Goal: Navigation & Orientation: Find specific page/section

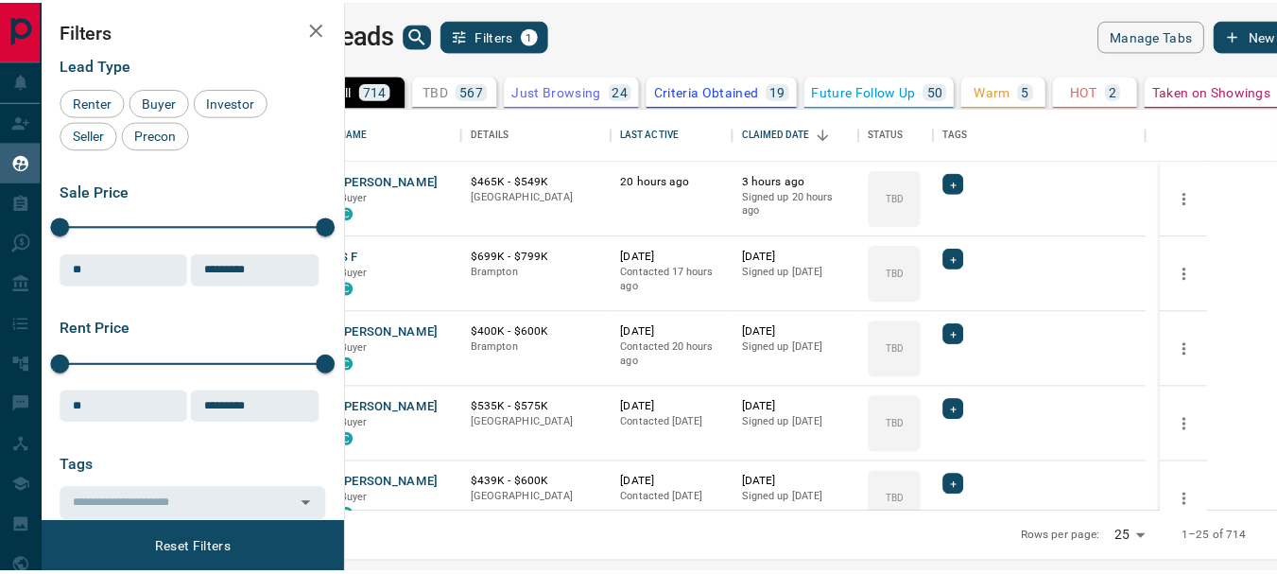
scroll to position [390, 920]
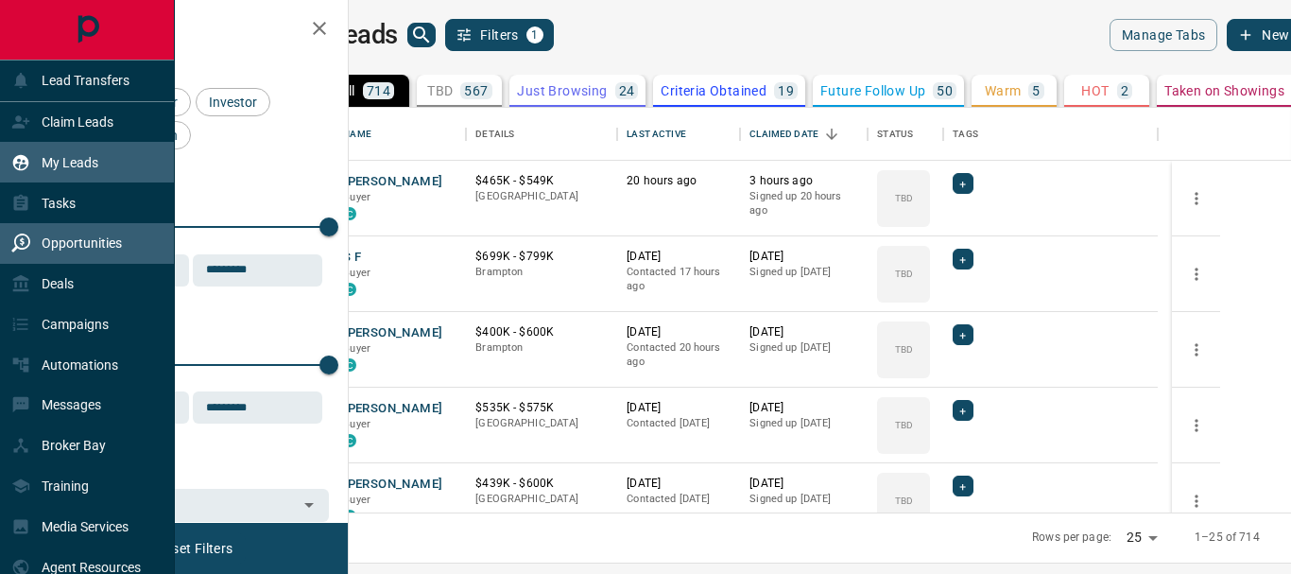
click at [107, 232] on div "Opportunities" at bounding box center [66, 243] width 111 height 31
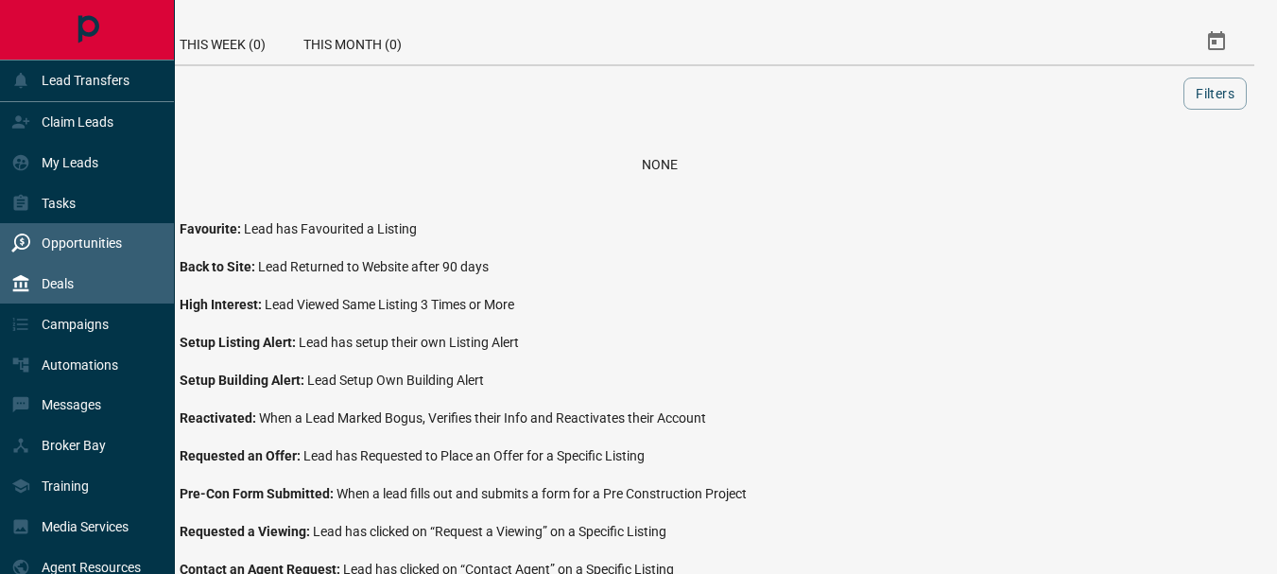
click at [56, 285] on p "Deals" at bounding box center [58, 283] width 32 height 15
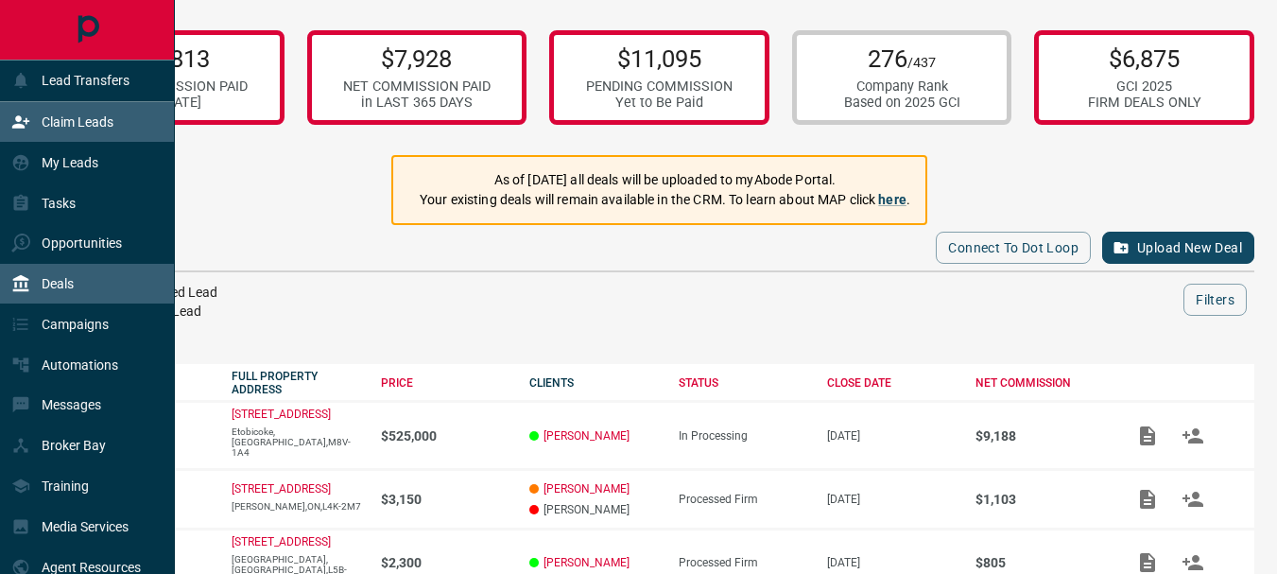
click at [68, 126] on p "Claim Leads" at bounding box center [78, 121] width 72 height 15
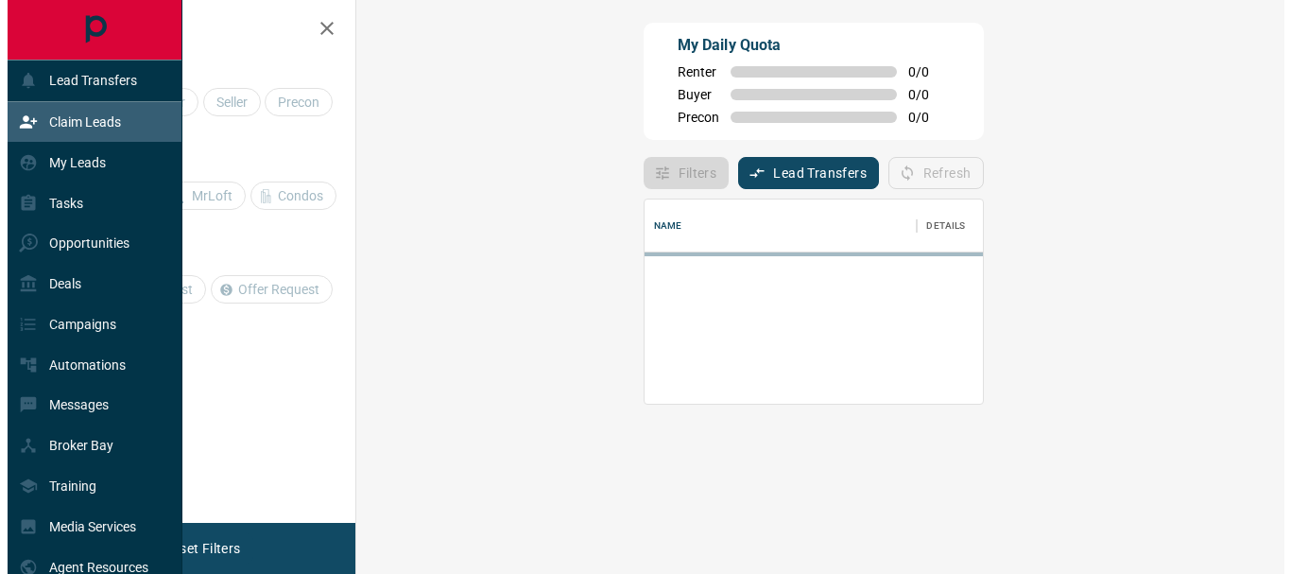
scroll to position [114, 873]
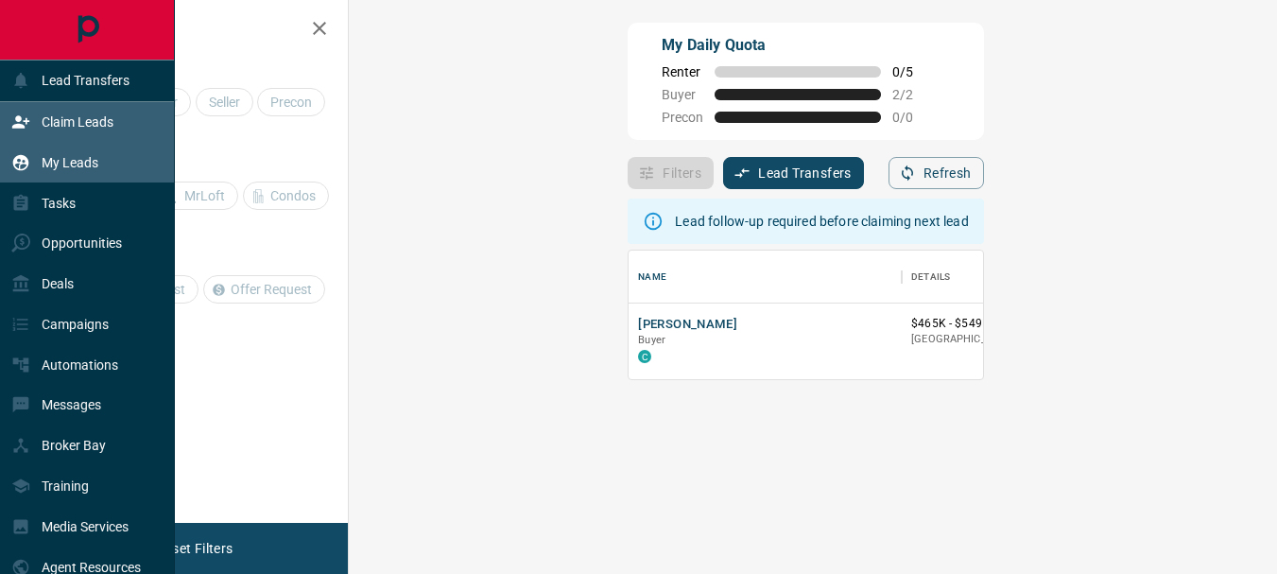
click at [75, 160] on p "My Leads" at bounding box center [70, 162] width 57 height 15
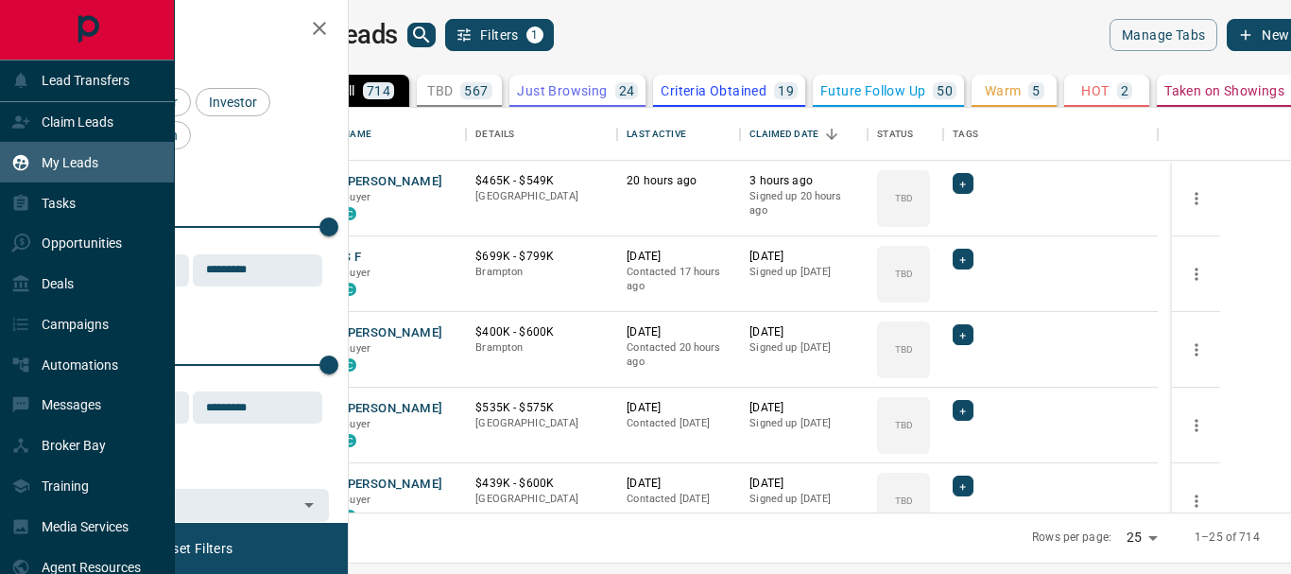
scroll to position [390, 920]
click at [75, 238] on p "Opportunities" at bounding box center [82, 242] width 80 height 15
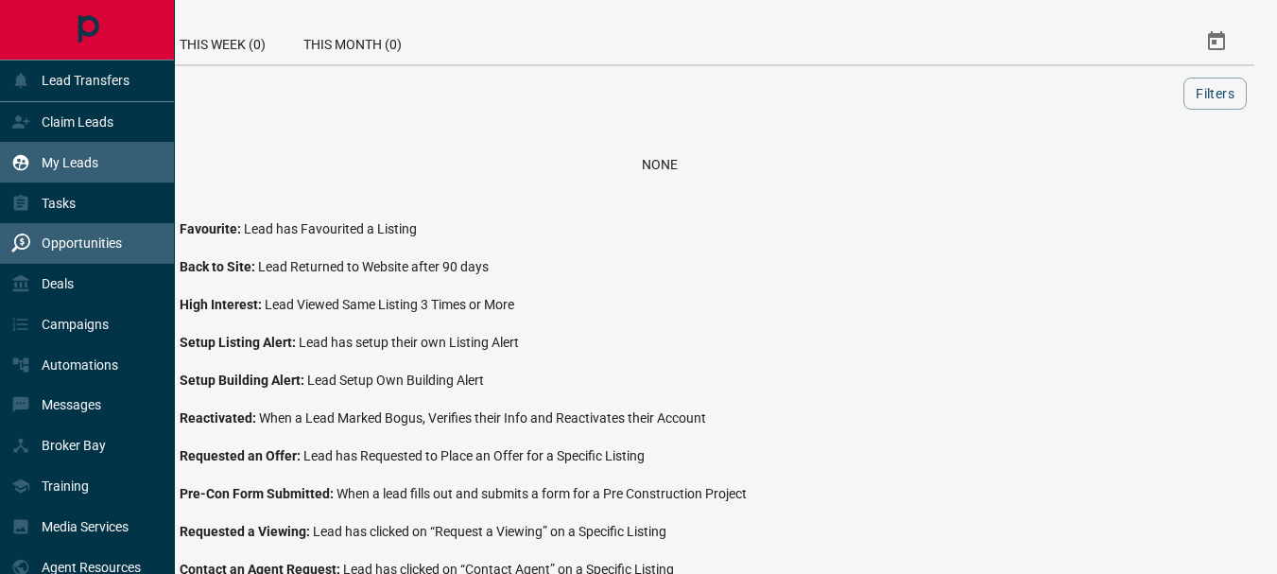
click at [74, 159] on p "My Leads" at bounding box center [70, 162] width 57 height 15
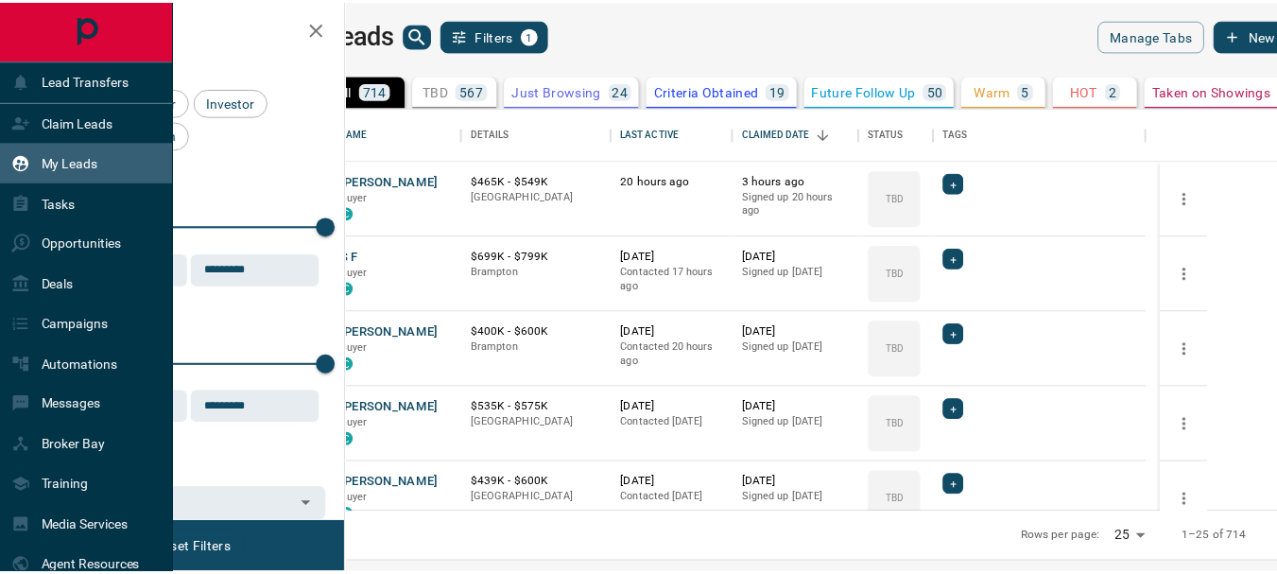
scroll to position [390, 920]
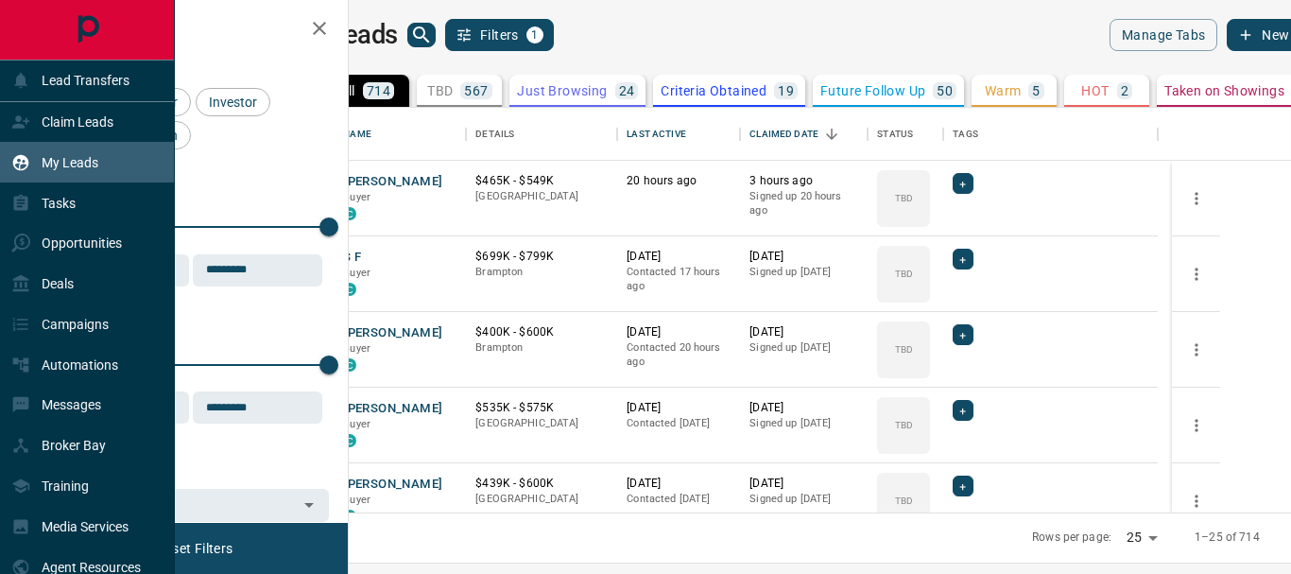
click at [77, 159] on p "My Leads" at bounding box center [70, 162] width 57 height 15
click at [80, 128] on p "Claim Leads" at bounding box center [78, 121] width 72 height 15
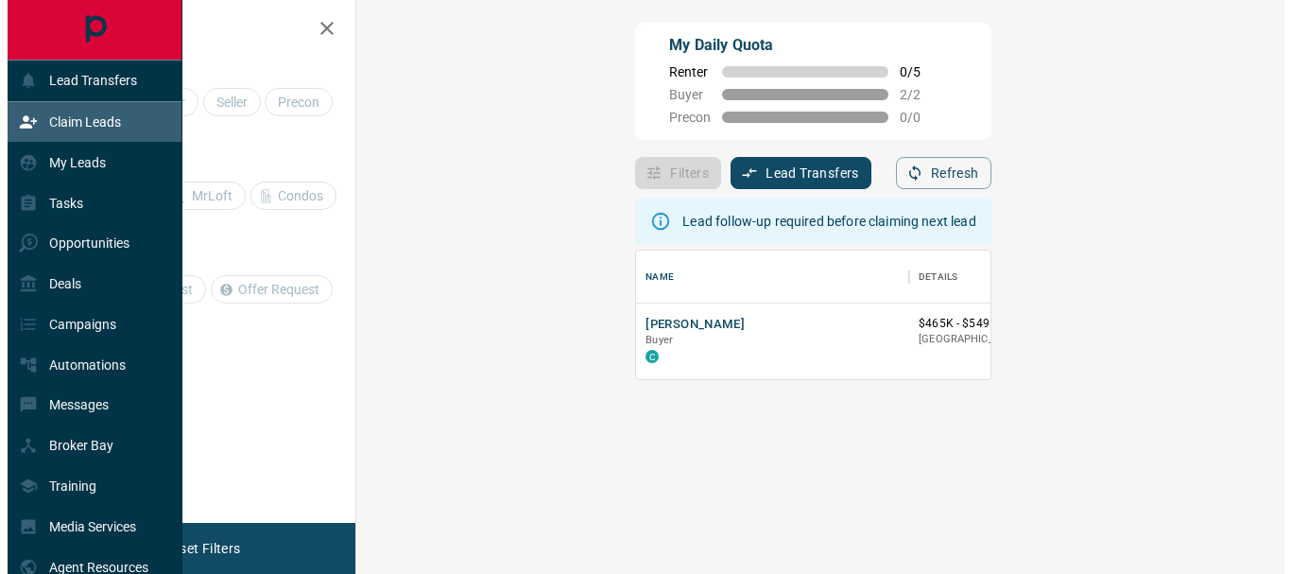
scroll to position [114, 873]
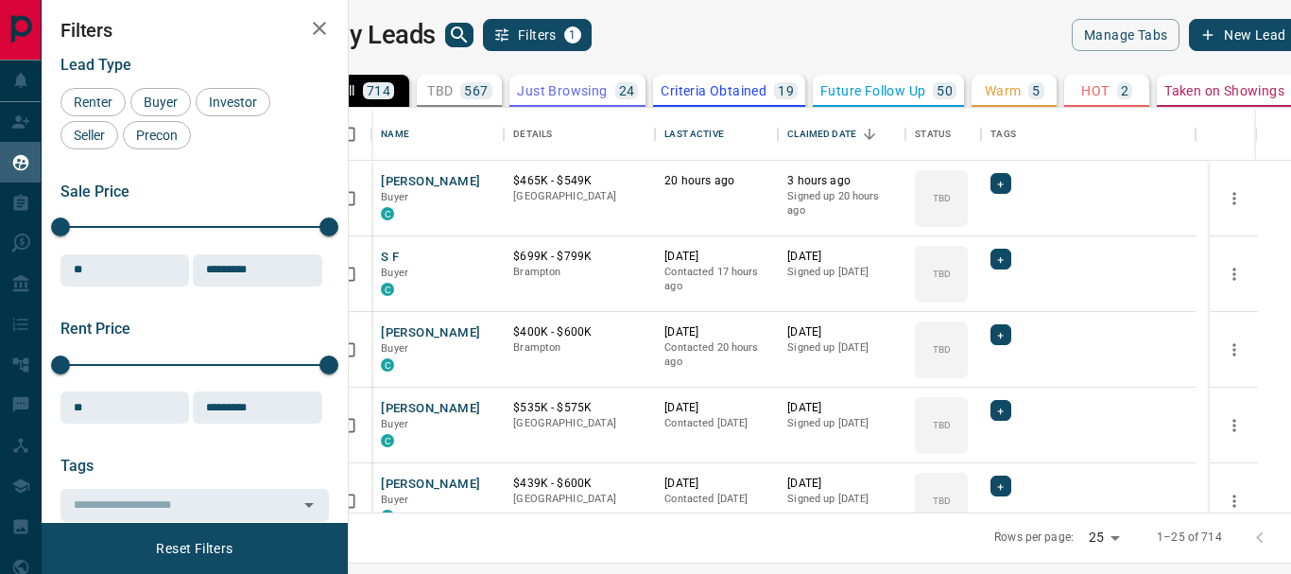
scroll to position [390, 920]
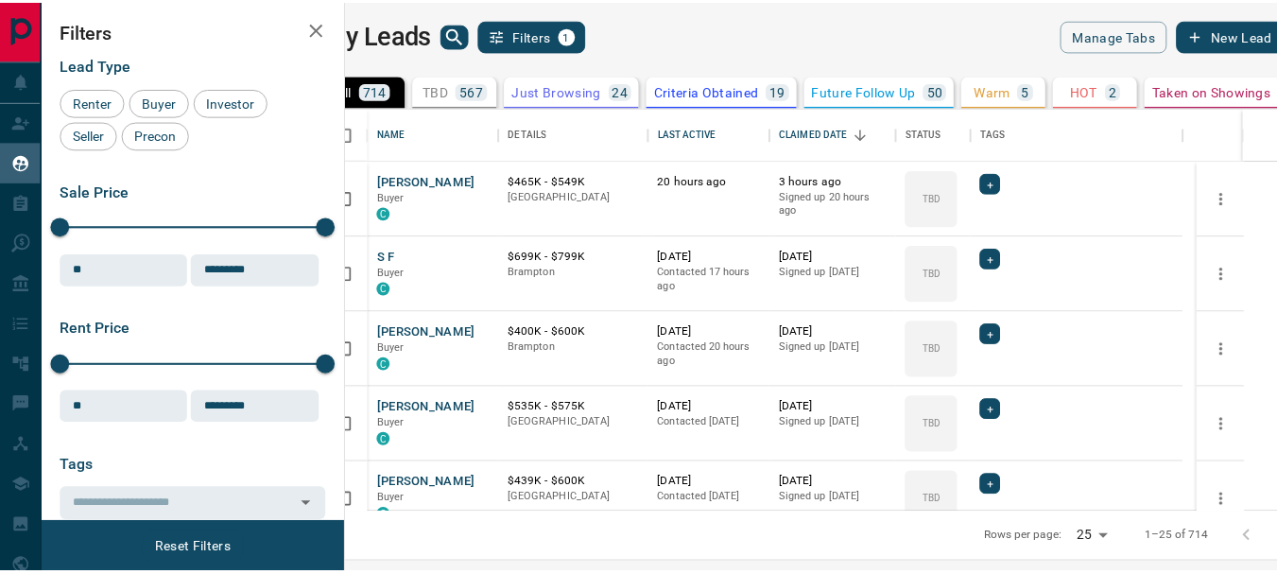
scroll to position [390, 920]
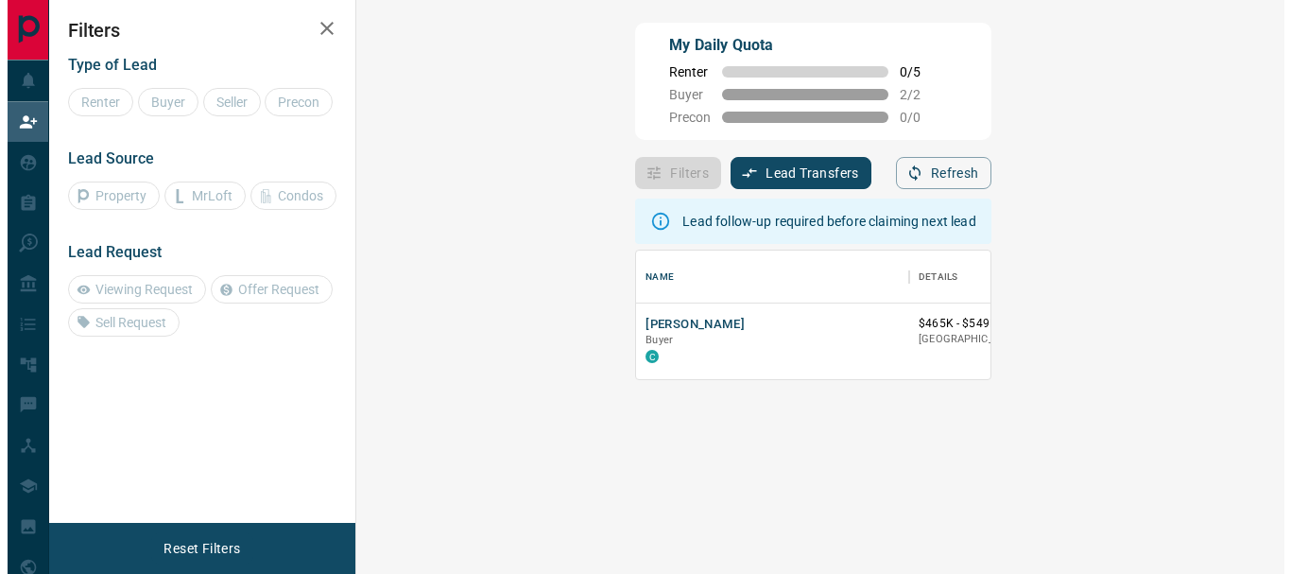
scroll to position [114, 873]
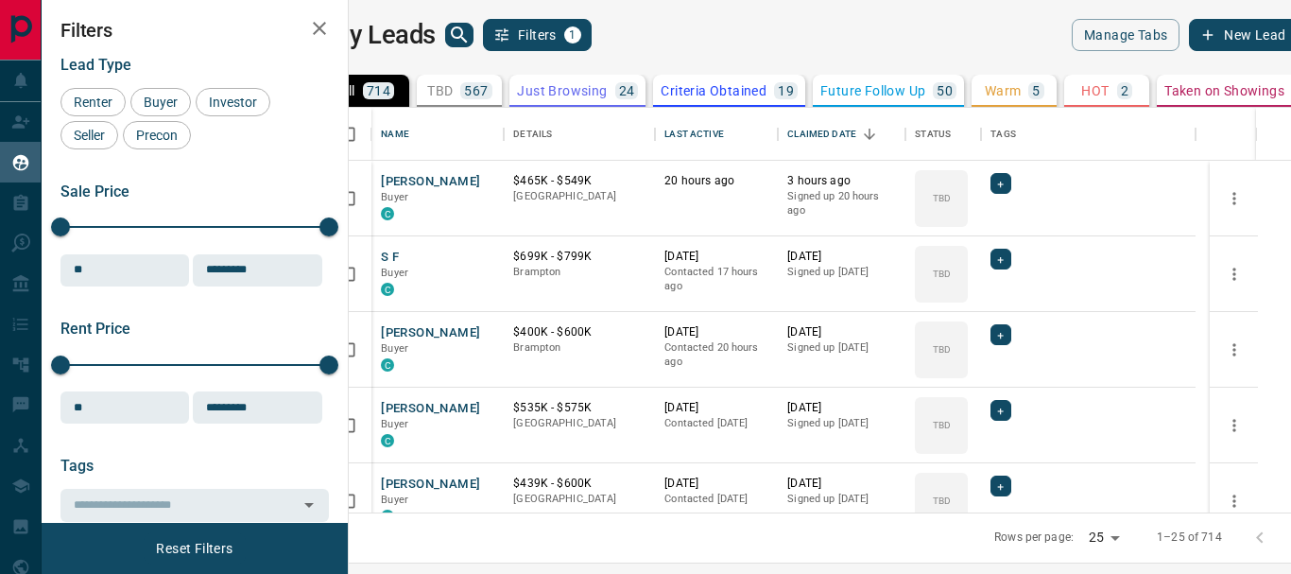
scroll to position [390, 920]
